Goal: Transaction & Acquisition: Purchase product/service

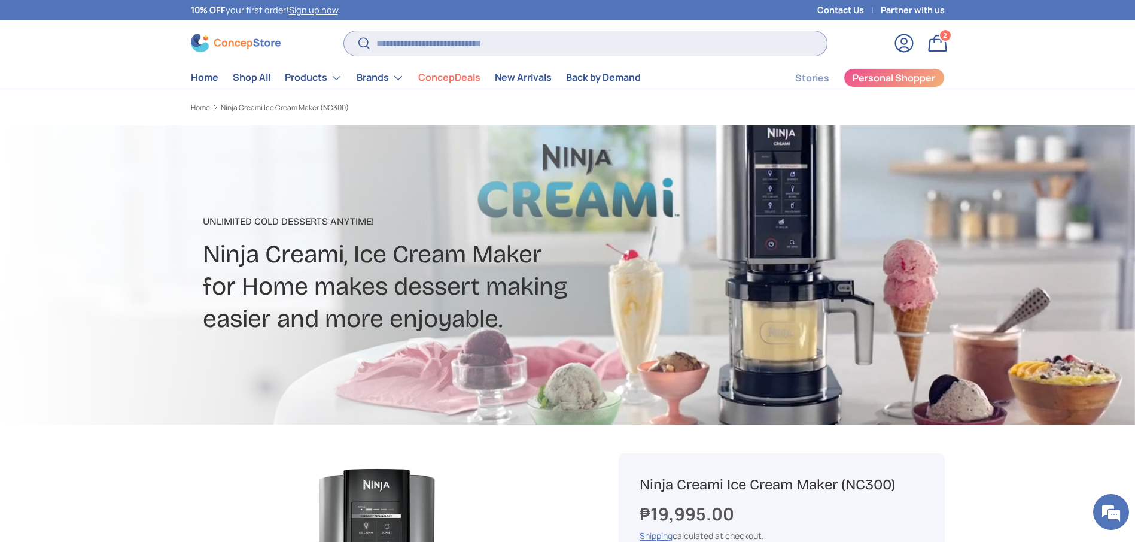
click at [456, 44] on input "Search" at bounding box center [585, 43] width 482 height 25
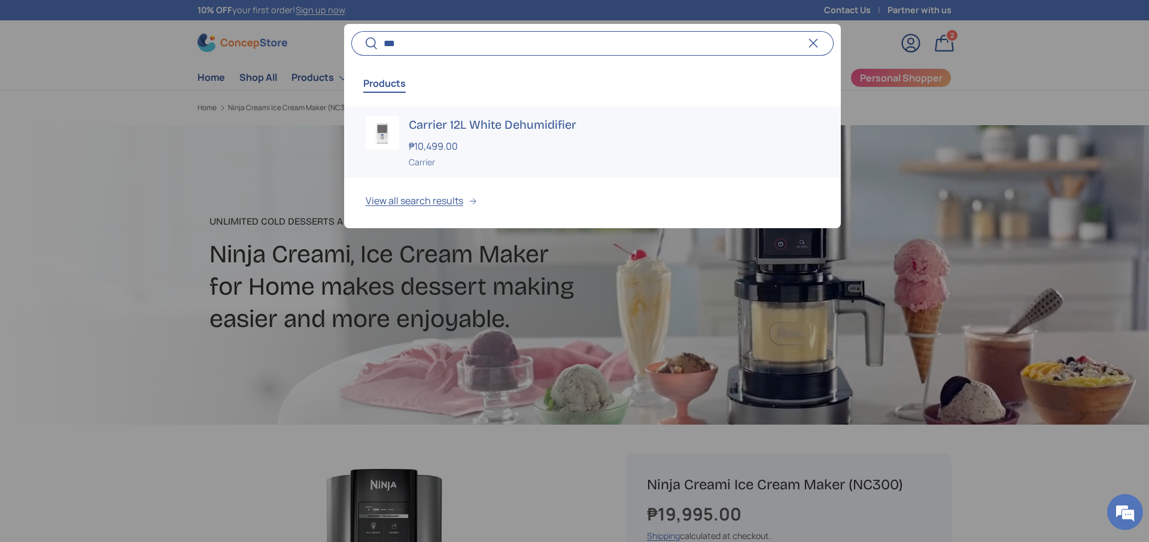
type input "***"
click at [490, 129] on h3 "Carrier 12L White Dehumidifier" at bounding box center [614, 124] width 410 height 17
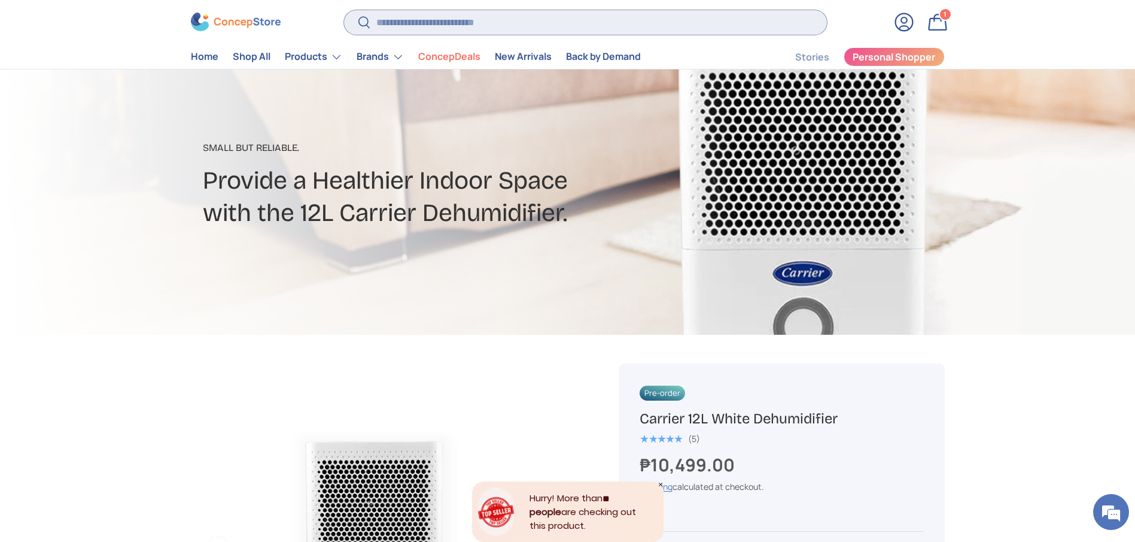
click at [491, 17] on input "Search" at bounding box center [585, 22] width 482 height 25
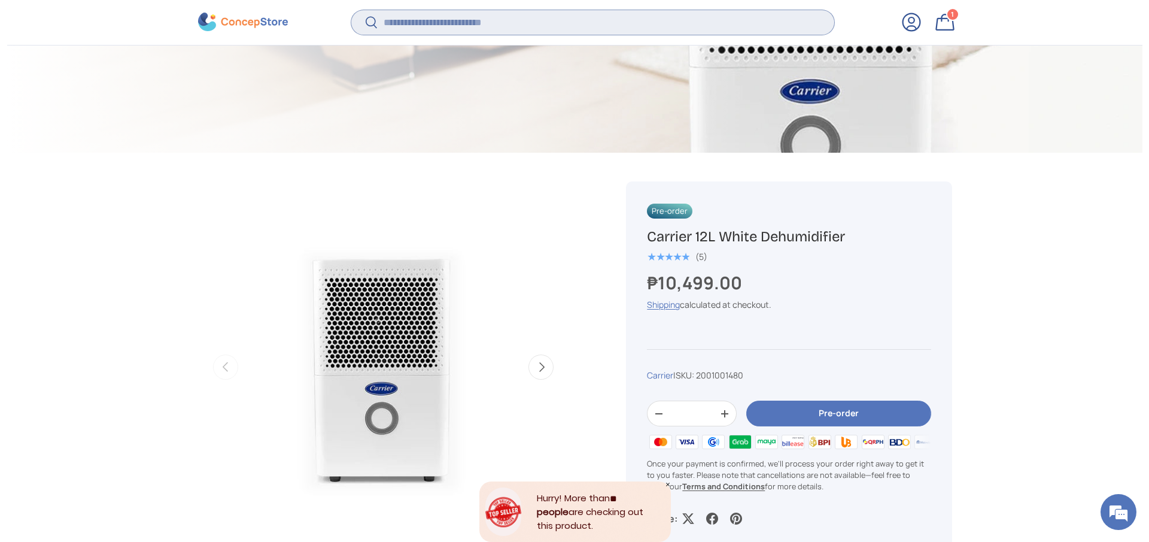
scroll to position [267, 0]
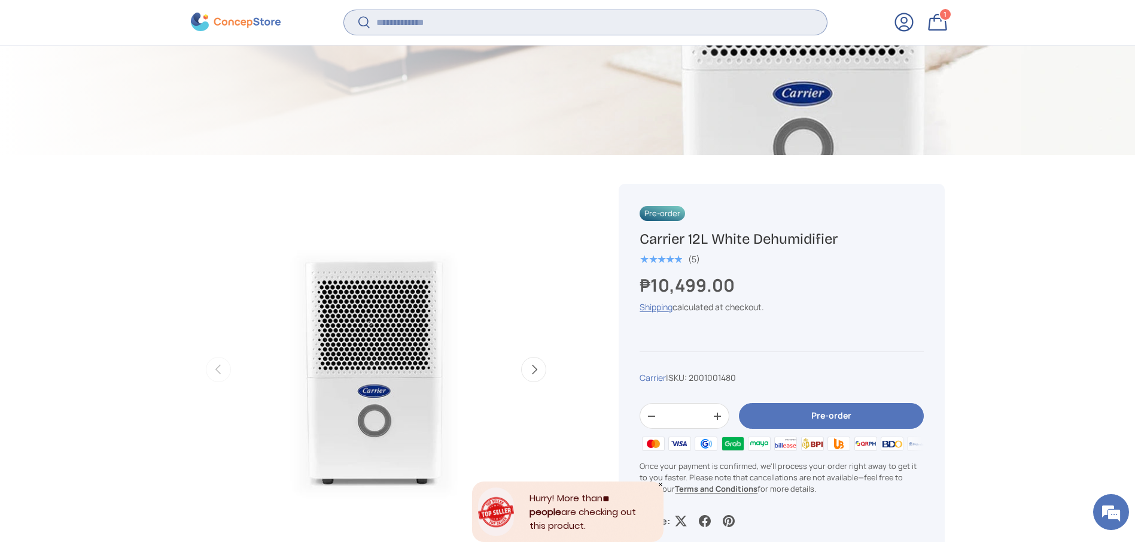
click at [552, 34] on input "Search" at bounding box center [585, 22] width 482 height 25
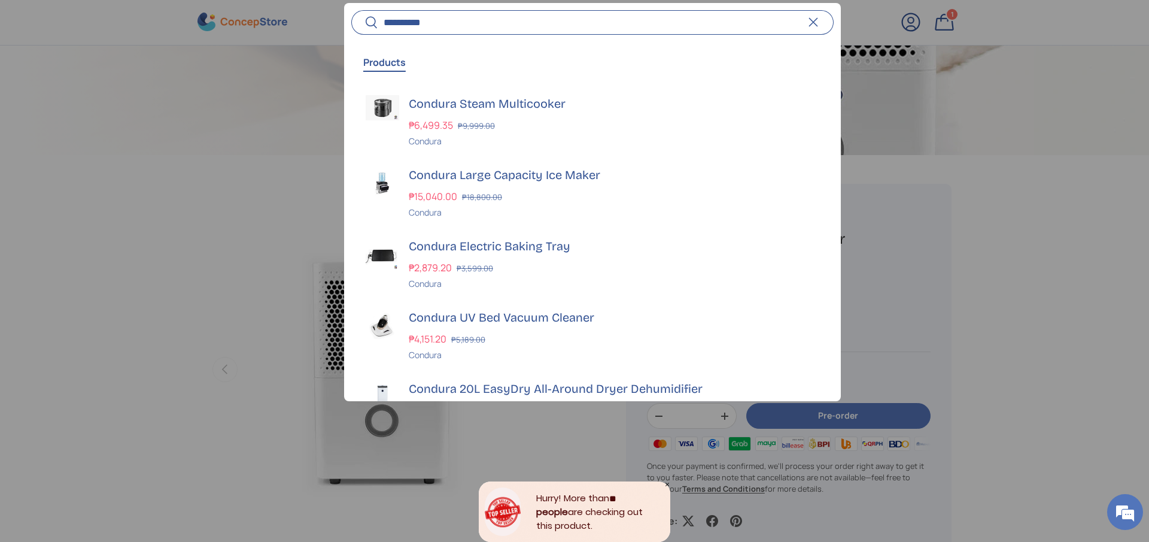
type input "**********"
click at [351, 10] on button "Search" at bounding box center [364, 24] width 27 height 28
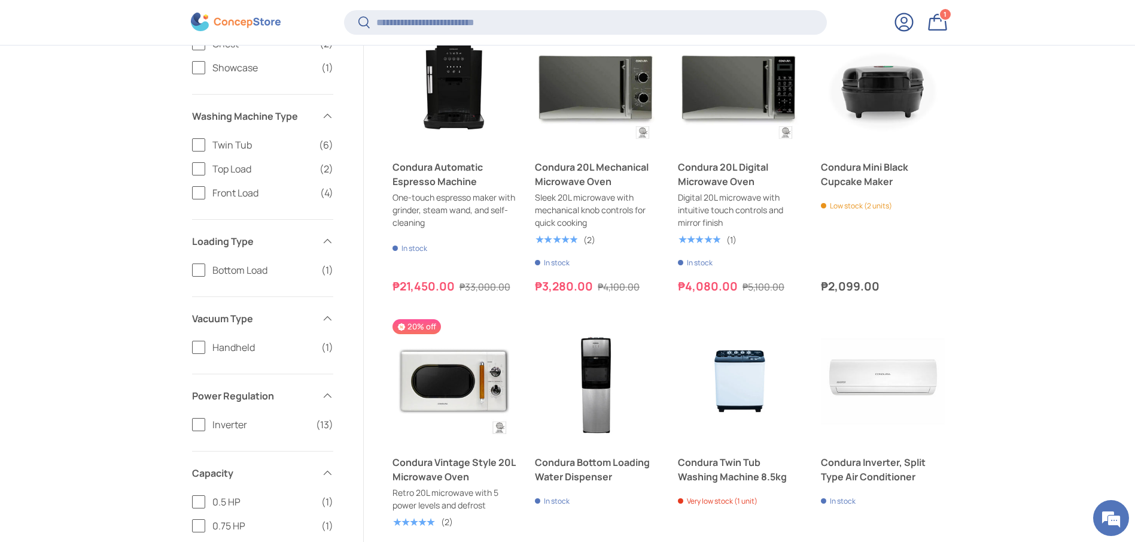
scroll to position [784, 0]
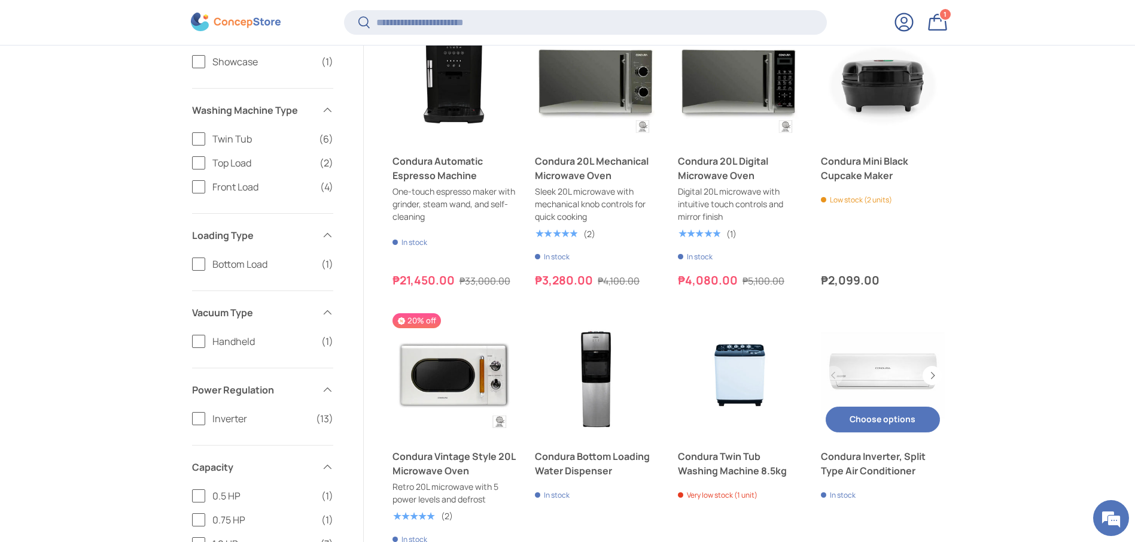
click at [884, 468] on link "Condura Inverter, Split Type Air Conditioner" at bounding box center [883, 463] width 124 height 29
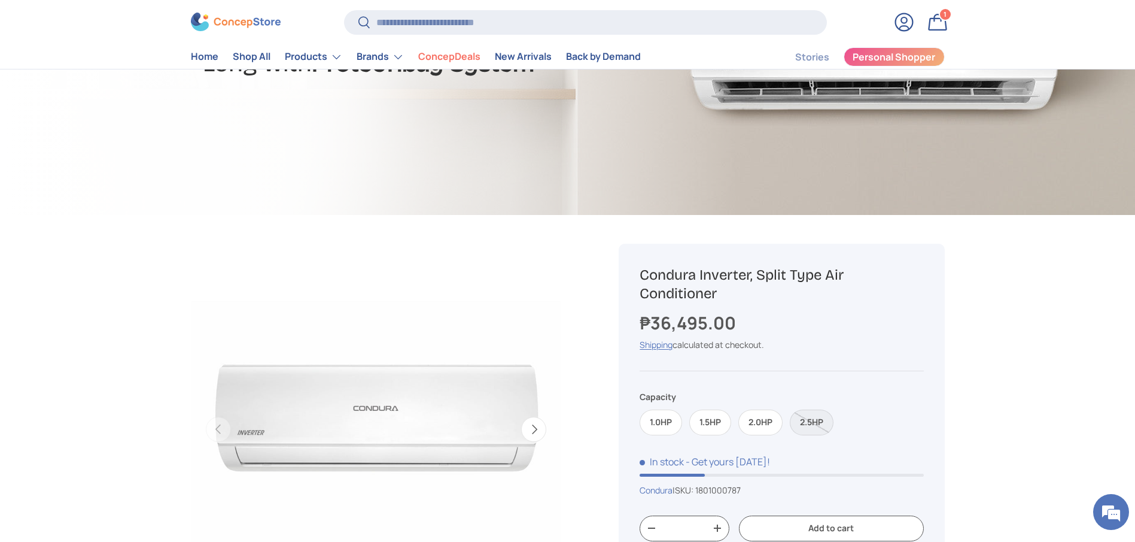
click at [703, 286] on h1 "Condura Inverter, Split Type Air Conditioner" at bounding box center [782, 284] width 284 height 37
copy div "Condura Inverter, Split Type Air Conditioner"
click at [701, 439] on div "Sold out Condura Inverter, Split Type Air Conditioner ₱36,495.00 Unit price / U…" at bounding box center [782, 471] width 326 height 454
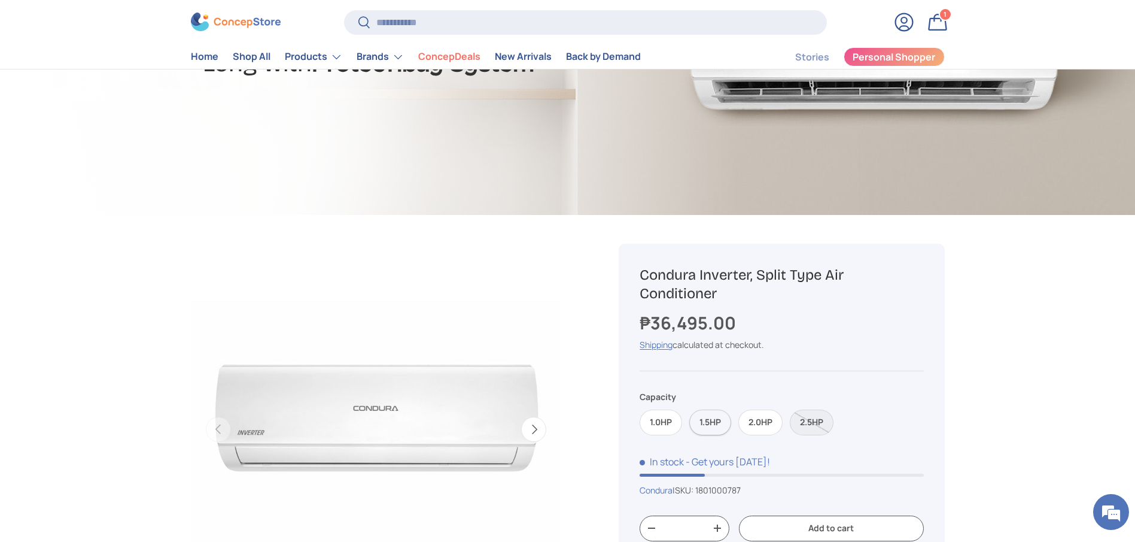
click at [702, 426] on label "1.5HP" at bounding box center [710, 422] width 42 height 26
click at [716, 280] on h1 "Condura Inverter, Split Type Air Conditioner" at bounding box center [782, 284] width 284 height 37
copy div "Condura Inverter, Split Type Air Conditioner"
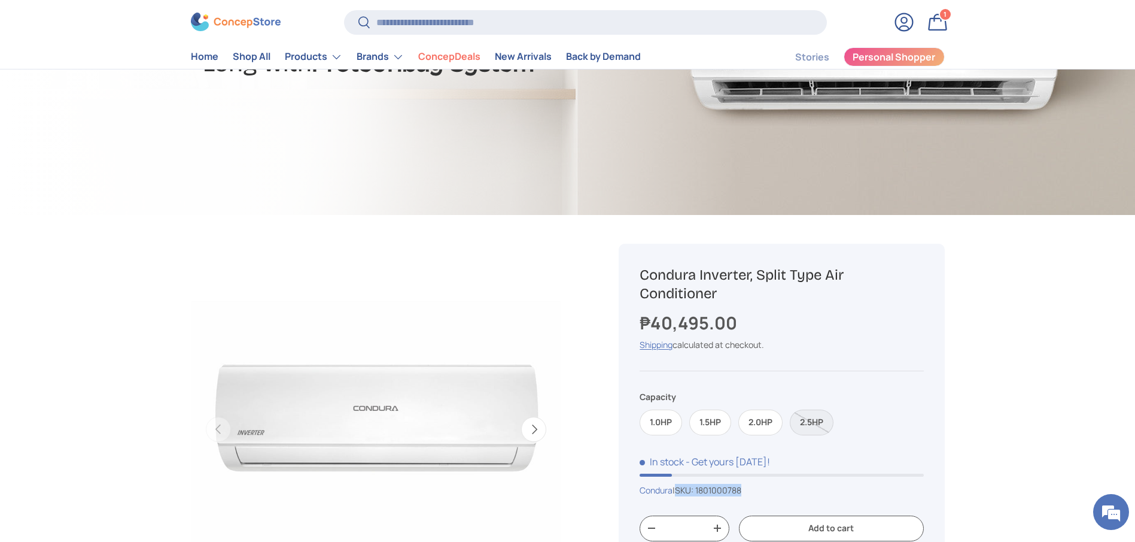
copy span "SKU: 1801000788"
drag, startPoint x: 760, startPoint y: 485, endPoint x: 682, endPoint y: 484, distance: 77.8
click at [682, 484] on div "Condura | SKU: 1801000788" at bounding box center [782, 489] width 284 height 13
click at [750, 269] on h1 "Condura Inverter, Split Type Air Conditioner" at bounding box center [782, 284] width 284 height 37
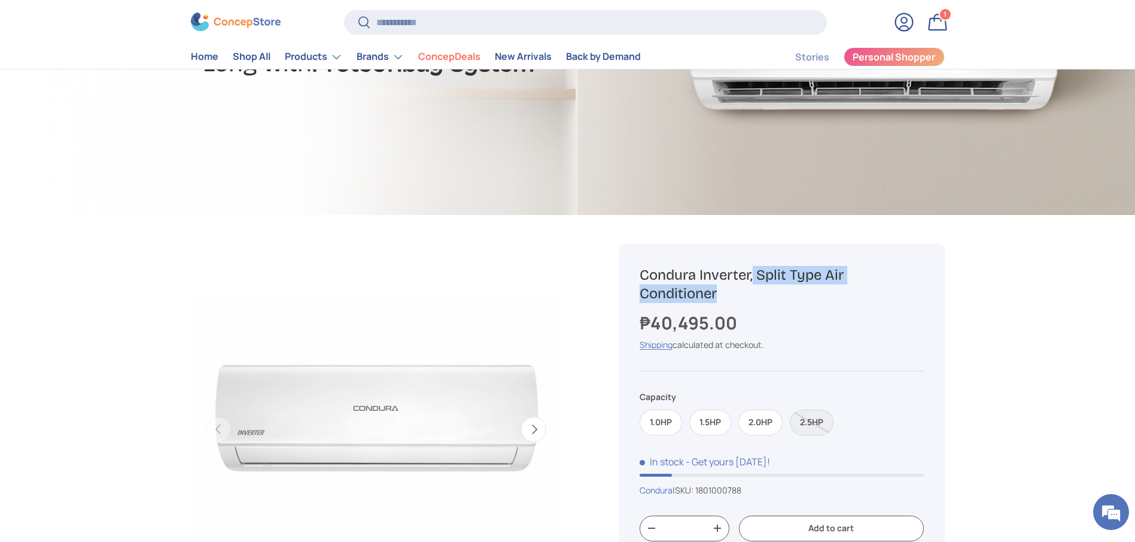
click at [750, 269] on h1 "Condura Inverter, Split Type Air Conditioner" at bounding box center [782, 284] width 284 height 37
copy div "Condura Inverter, Split Type Air Conditioner"
